Goal: Task Accomplishment & Management: Manage account settings

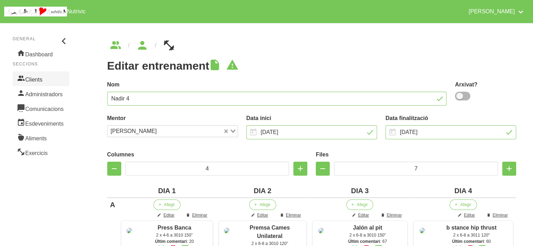
click at [28, 83] on link "Clients" at bounding box center [41, 78] width 57 height 15
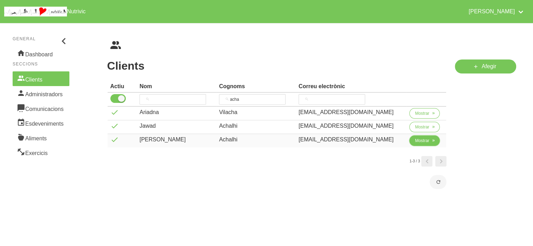
click at [415, 138] on span "Mostrar" at bounding box center [422, 141] width 14 height 6
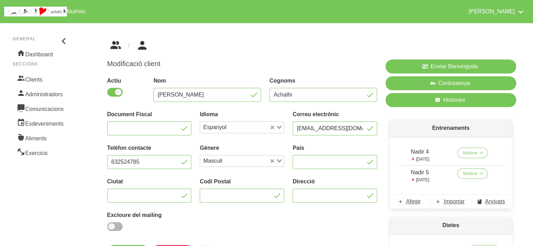
click at [116, 43] on icon "breadcrumbs" at bounding box center [115, 45] width 13 height 19
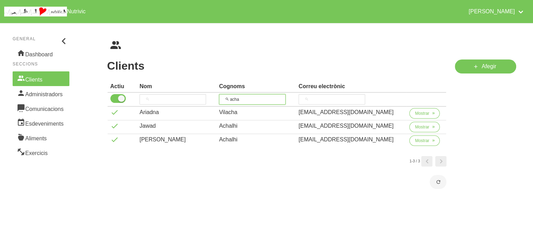
click at [244, 98] on input "acha" at bounding box center [252, 99] width 67 height 11
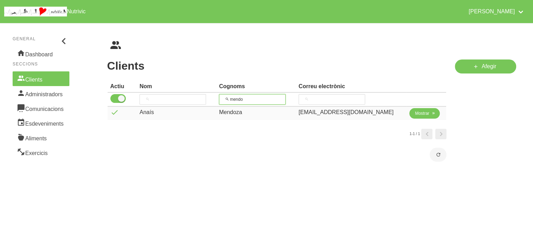
type input "mendo"
click at [422, 115] on span "Mostrar" at bounding box center [422, 113] width 14 height 6
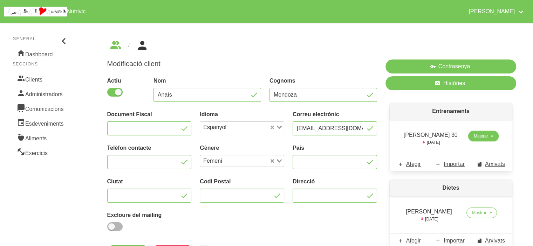
click at [478, 136] on span "Mostrar" at bounding box center [481, 136] width 14 height 6
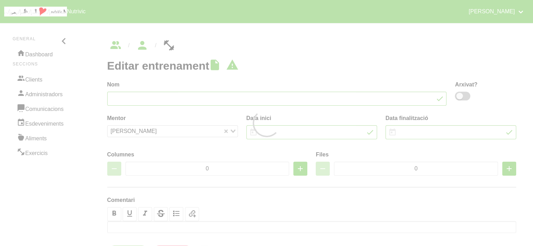
type input "[PERSON_NAME] 30"
type input "[DATE]"
type input "4"
type input "10"
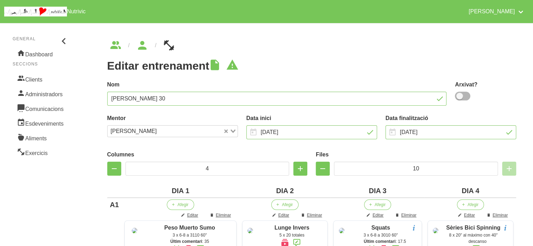
click at [460, 118] on label "Data finalització" at bounding box center [450, 118] width 131 height 8
click at [461, 127] on input "[DATE]" at bounding box center [450, 132] width 131 height 14
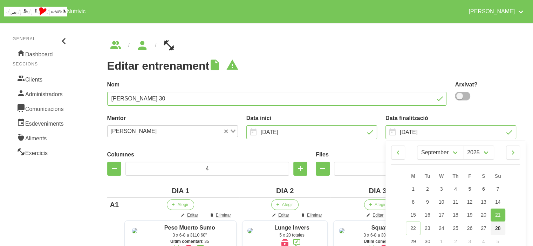
click at [496, 227] on span "28" at bounding box center [498, 229] width 6 height 6
type input "[DATE]"
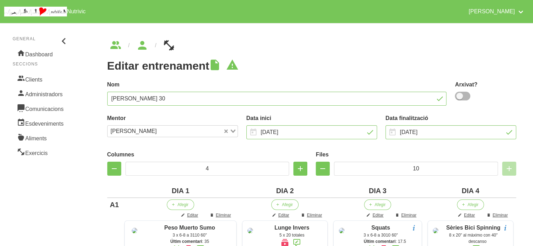
click at [342, 70] on h1 "Editar entrenament" at bounding box center [311, 66] width 409 height 13
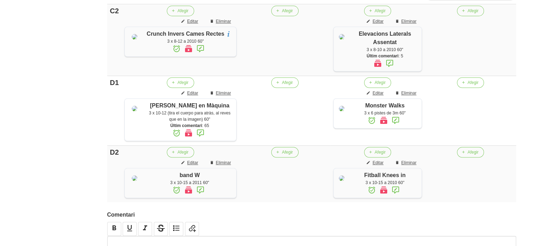
scroll to position [799, 0]
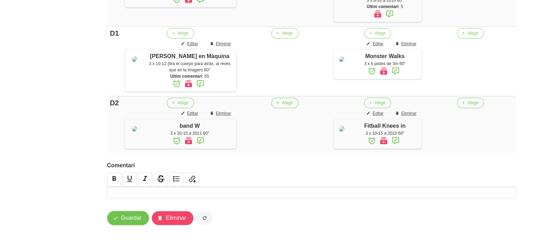
click at [126, 222] on span "Guardar" at bounding box center [131, 218] width 21 height 8
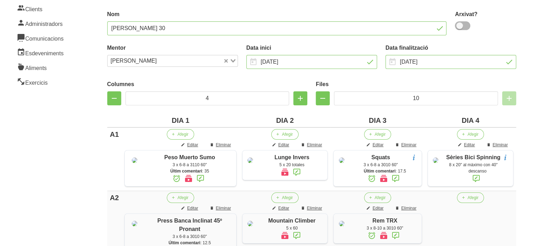
scroll to position [56, 0]
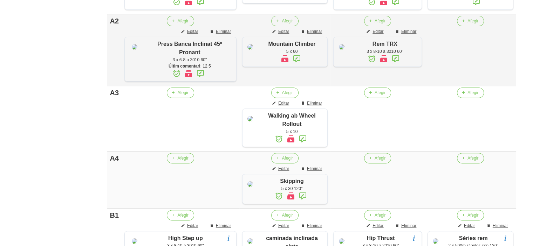
scroll to position [253, 0]
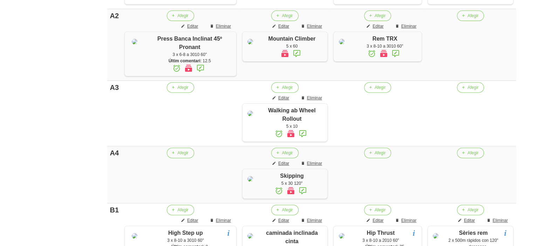
click at [67, 146] on aside "General Dashboard Seccions Clients Administradors Comunicacions Esdeveniments A…" at bounding box center [41, 227] width 90 height 923
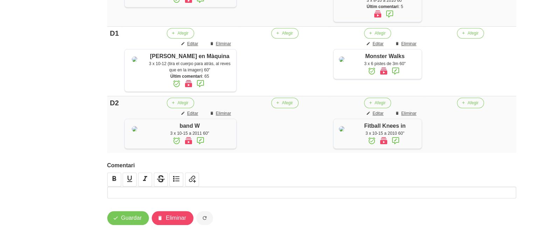
scroll to position [771, 0]
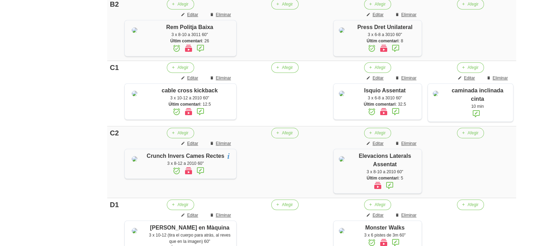
scroll to position [0, 0]
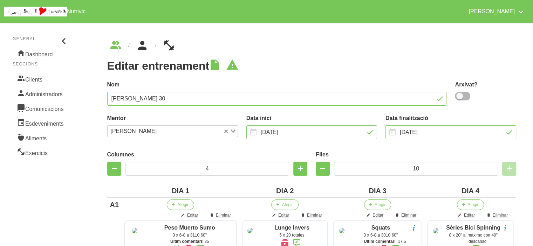
click at [143, 46] on icon "breadcrumbs" at bounding box center [142, 45] width 13 height 19
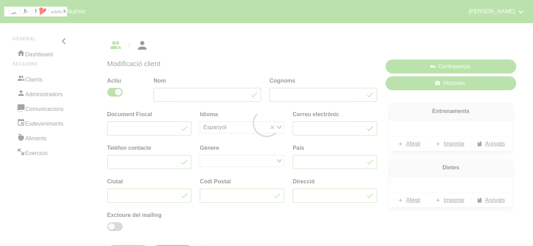
type input "Anaís"
type input "Mendoza"
type input "[EMAIL_ADDRESS][DOMAIN_NAME]"
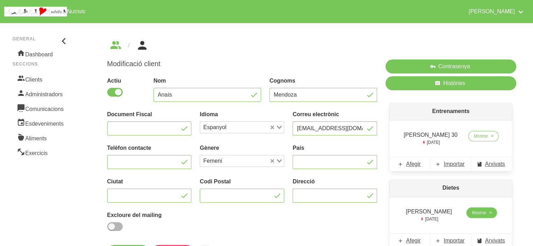
click at [478, 213] on span "Mostrar" at bounding box center [479, 213] width 14 height 6
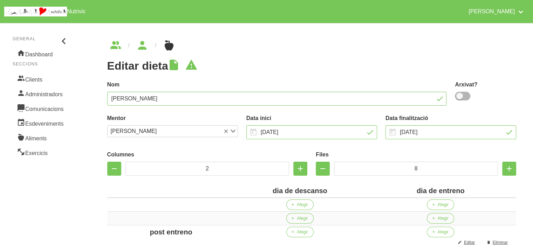
click at [378, 149] on div "Files 8" at bounding box center [415, 163] width 209 height 34
click at [252, 60] on h1 "Editar dieta" at bounding box center [311, 66] width 409 height 13
click at [41, 81] on link "Clients" at bounding box center [41, 78] width 57 height 15
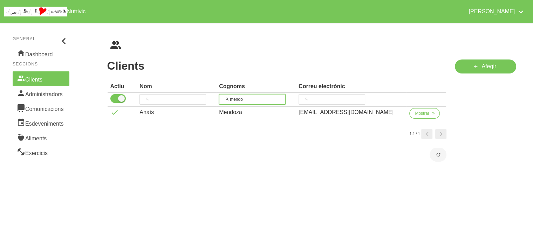
click at [250, 98] on input "mendo" at bounding box center [252, 99] width 67 height 11
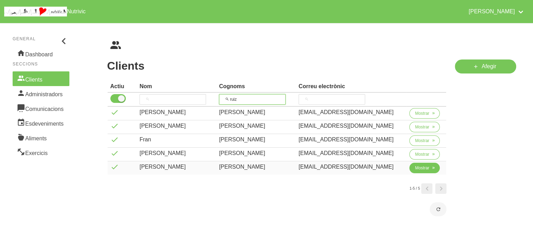
type input "ruiz"
click at [417, 166] on span "Mostrar" at bounding box center [422, 168] width 14 height 6
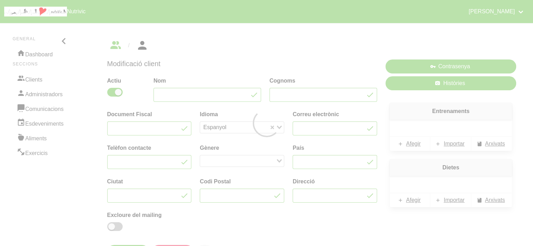
type input "[PERSON_NAME]"
type input "[EMAIL_ADDRESS][DOMAIN_NAME]"
type input "688 91 50 03"
type input "Vic"
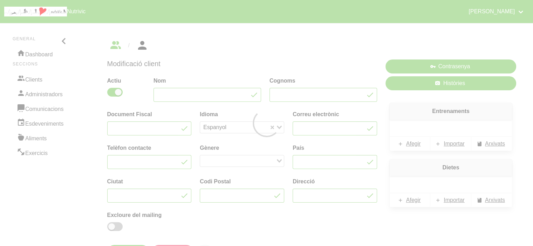
type input "08500"
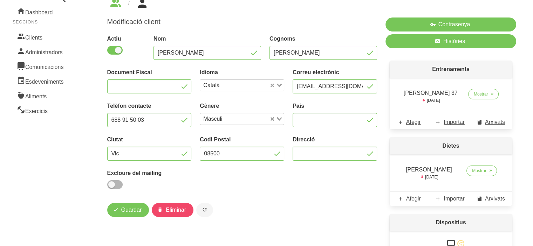
scroll to position [56, 0]
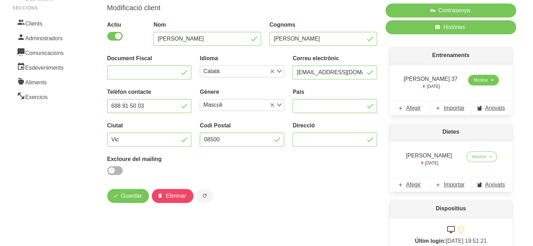
click at [481, 80] on span "Mostrar" at bounding box center [481, 80] width 14 height 6
select select "8"
select select "2025"
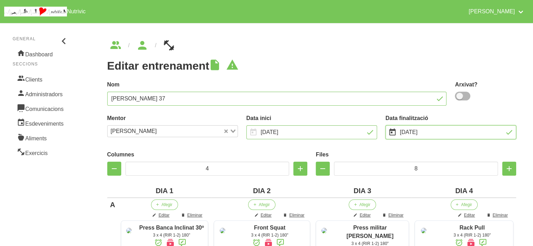
click at [438, 130] on input "[DATE]" at bounding box center [450, 132] width 131 height 14
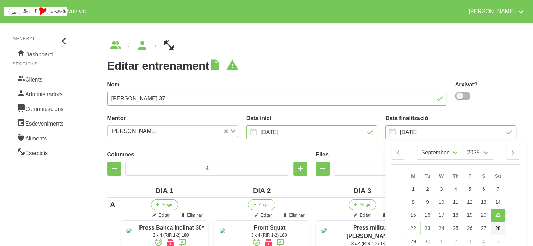
click at [500, 226] on span "28" at bounding box center [498, 229] width 6 height 6
type input "[DATE]"
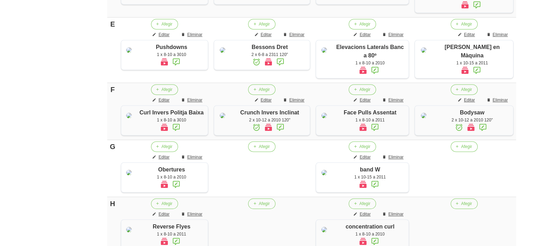
scroll to position [627, 0]
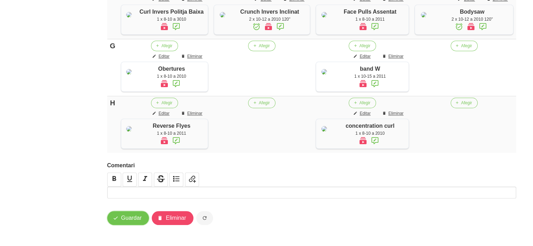
click at [122, 214] on span "Guardar" at bounding box center [131, 218] width 21 height 8
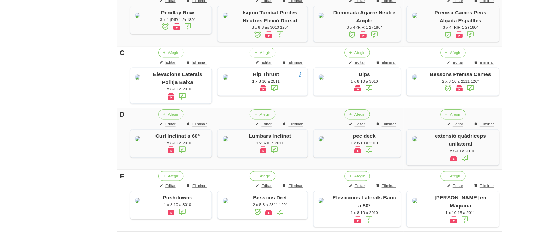
scroll to position [294, 0]
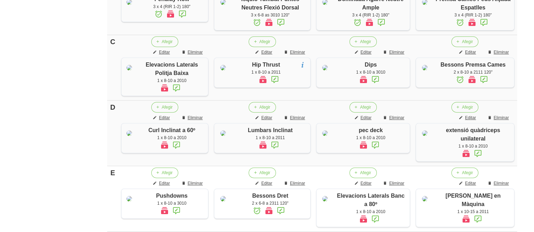
click at [119, 81] on td "Afegir Editar Eliminar Elevacions Laterals Politja Baixa 1 x 8-10 a 2010" at bounding box center [164, 67] width 93 height 65
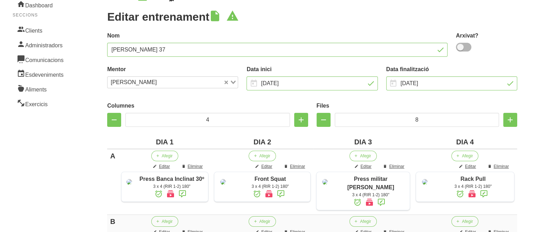
scroll to position [0, 0]
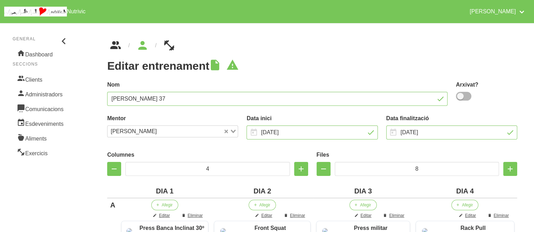
click at [119, 43] on icon "breadcrumbs" at bounding box center [115, 45] width 13 height 19
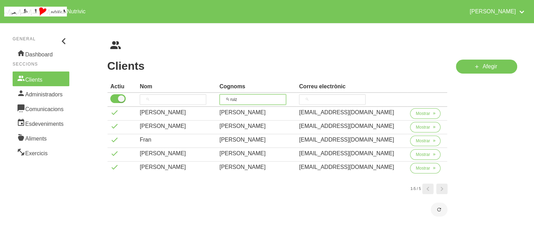
click at [248, 98] on input "ruiz" at bounding box center [253, 99] width 67 height 11
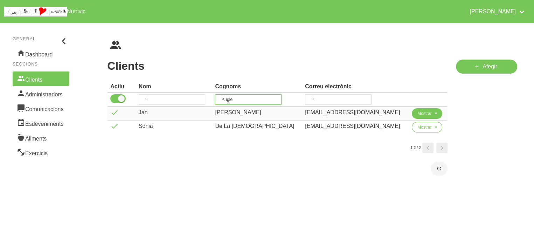
type input "igle"
click at [419, 113] on span "Mostrar" at bounding box center [425, 113] width 14 height 6
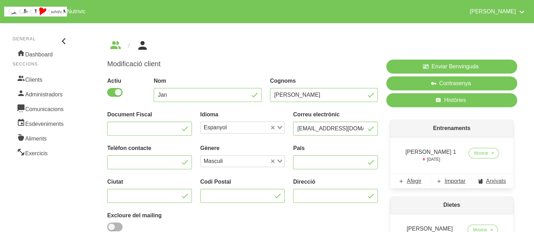
click at [385, 133] on div "Enviar Benvinguda Contrasenya Històries Entrenaments [PERSON_NAME] 1 [DATE] Mos…" at bounding box center [451, 194] width 139 height 278
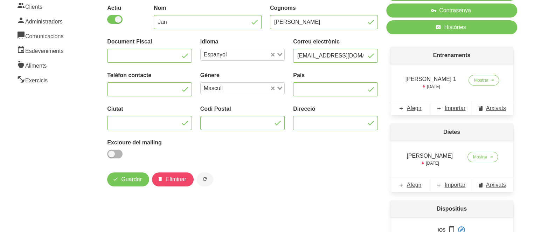
scroll to position [84, 0]
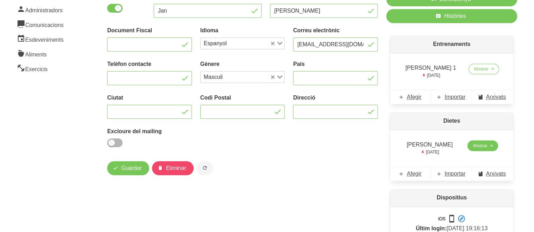
click at [473, 147] on span "Mostrar" at bounding box center [480, 146] width 14 height 6
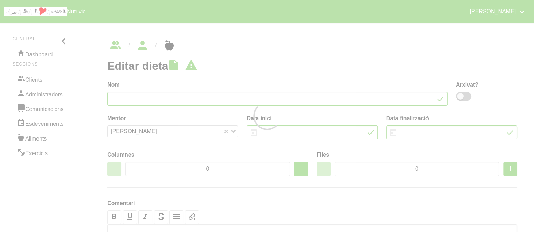
type input "[PERSON_NAME]"
type input "[DATE]"
type input "2"
type input "7"
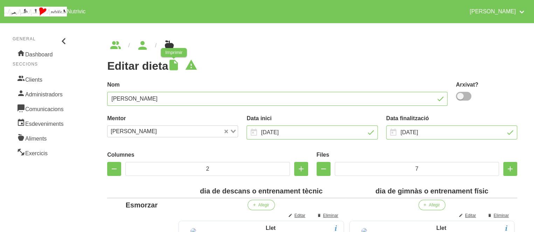
click at [180, 64] on icon at bounding box center [173, 65] width 13 height 14
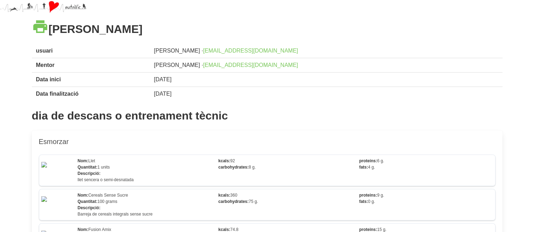
click at [43, 25] on icon at bounding box center [40, 26] width 17 height 19
click at [45, 27] on icon at bounding box center [40, 26] width 17 height 19
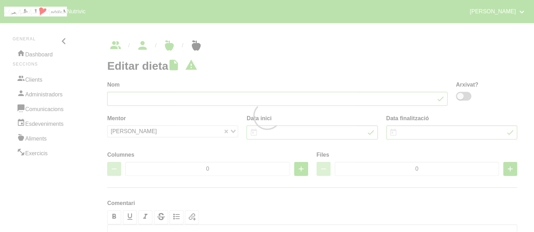
type input "[PERSON_NAME]"
type input "[DATE]"
type input "2"
type input "7"
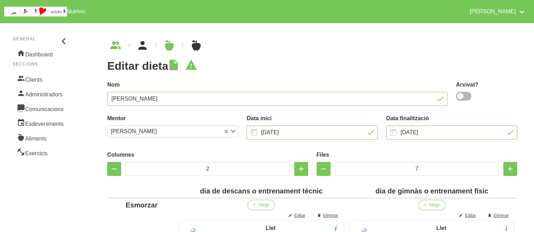
click at [143, 46] on icon "breadcrumbs" at bounding box center [142, 45] width 13 height 19
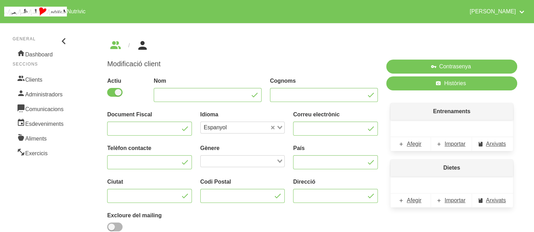
type input "Jan"
type input "[PERSON_NAME]"
type input "[EMAIL_ADDRESS][DOMAIN_NAME]"
